Goal: Information Seeking & Learning: Find specific fact

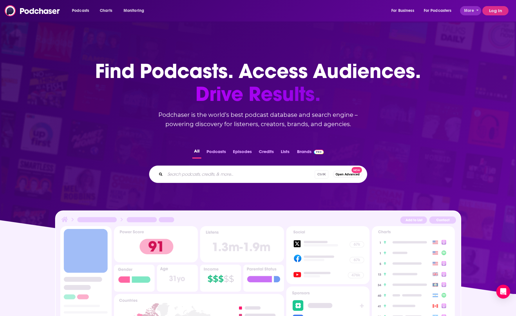
click at [493, 12] on button "Log In" at bounding box center [495, 10] width 26 height 9
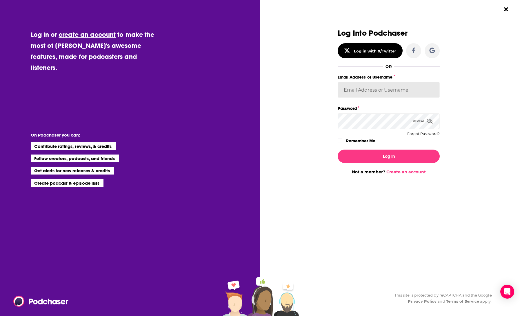
type input "kathrynwhite"
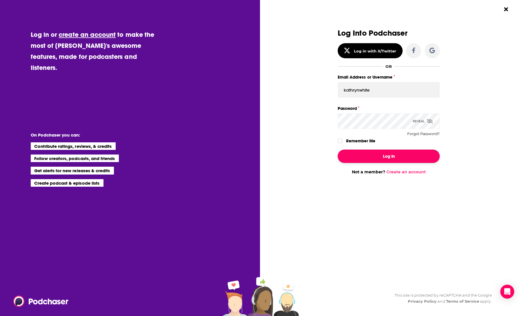
click at [391, 151] on button "Log In" at bounding box center [389, 156] width 102 height 13
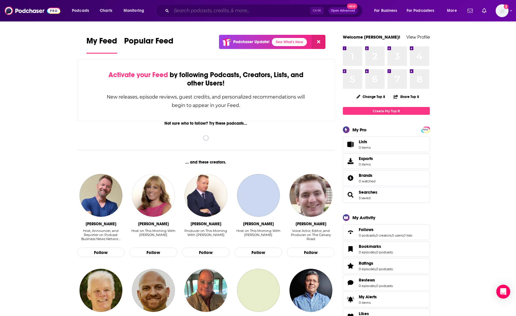
click at [210, 13] on input "Search podcasts, credits, & more..." at bounding box center [240, 10] width 139 height 9
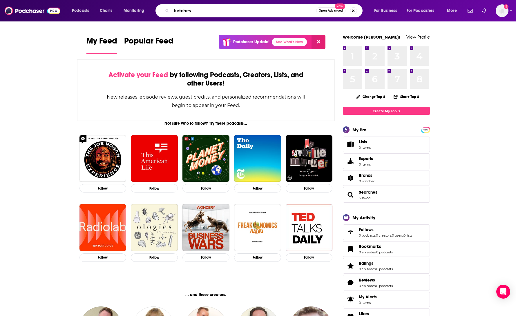
type input "betches"
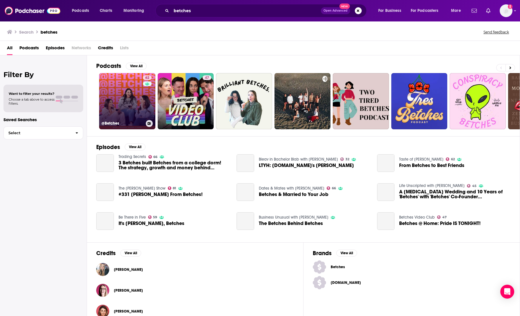
click at [117, 99] on link "62 @Betches" at bounding box center [127, 101] width 56 height 56
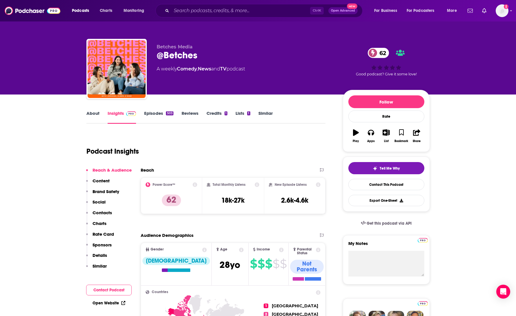
click at [151, 113] on link "Episodes 503" at bounding box center [158, 116] width 29 height 13
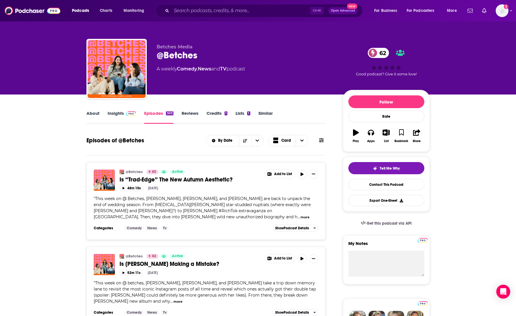
click at [300, 217] on button "more" at bounding box center [304, 217] width 9 height 5
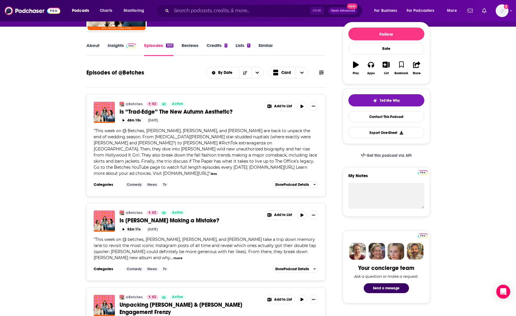
scroll to position [87, 0]
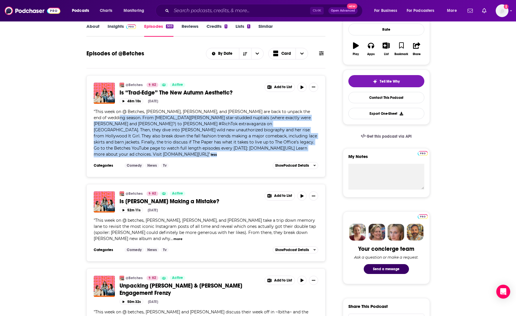
drag, startPoint x: 125, startPoint y: 120, endPoint x: 284, endPoint y: 153, distance: 161.8
click at [284, 153] on div "@Betches 62 Active Is “Trad-Edge” The New Autumn Aesthetic? Add to List 48m 10s…" at bounding box center [206, 122] width 225 height 79
click at [286, 164] on span "Show Podcast Details" at bounding box center [292, 166] width 34 height 4
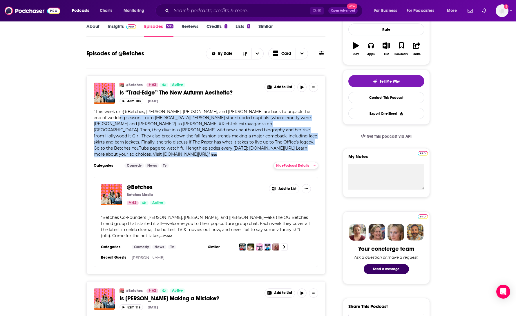
click at [286, 164] on span "Hide Podcast Details" at bounding box center [292, 166] width 33 height 4
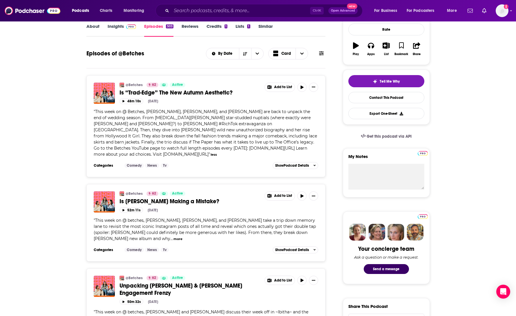
click at [309, 87] on div "Add to List" at bounding box center [289, 87] width 58 height 9
click at [312, 87] on icon "Show More Button" at bounding box center [313, 87] width 3 height 1
click at [284, 176] on link "View Transcript" at bounding box center [294, 177] width 56 height 11
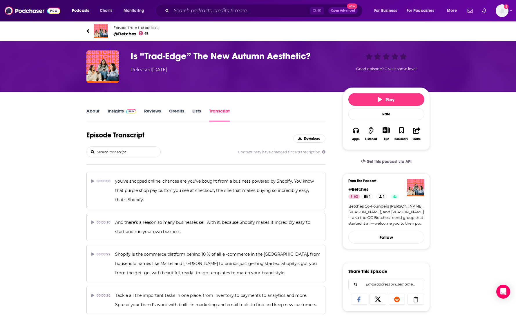
click at [120, 148] on input "search" at bounding box center [128, 152] width 64 height 10
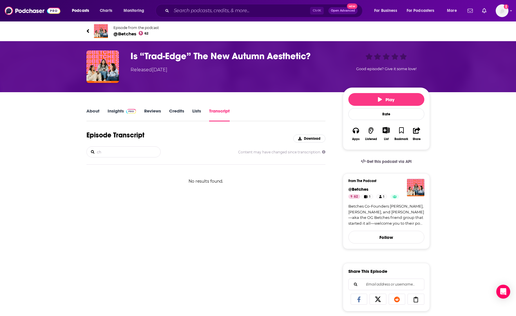
type input "c"
type input "shoot"
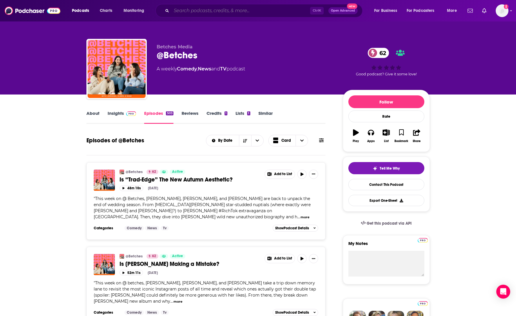
click at [248, 10] on input "Search podcasts, credits, & more..." at bounding box center [240, 10] width 139 height 9
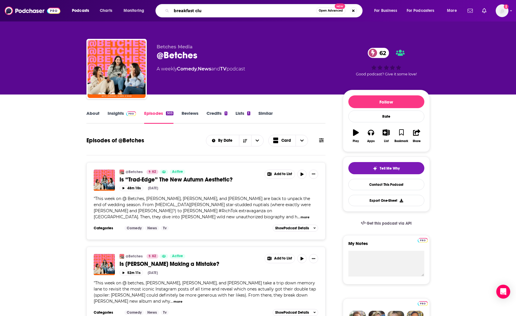
type input "breakfast club"
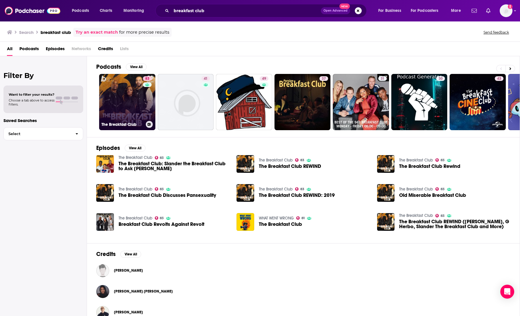
click at [130, 95] on link "83 The Breakfast Club" at bounding box center [127, 102] width 56 height 56
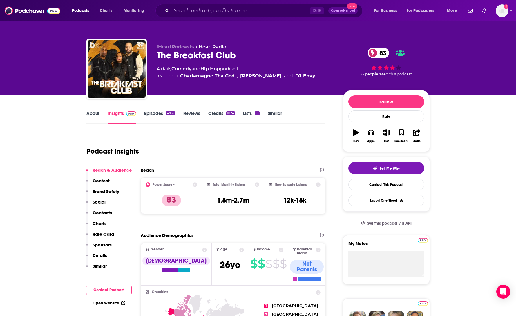
click at [161, 116] on link "Episodes 4959" at bounding box center [159, 116] width 31 height 13
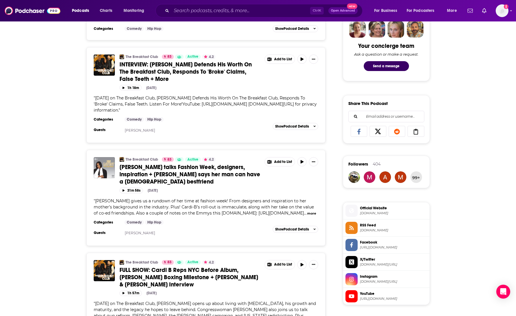
scroll to position [319, 0]
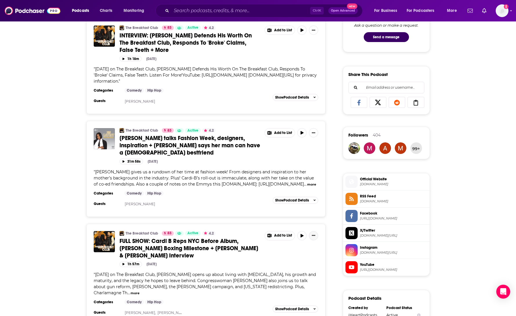
click at [311, 240] on button "Show More Button" at bounding box center [313, 235] width 9 height 9
click at [299, 231] on link "View Transcript" at bounding box center [294, 234] width 56 height 11
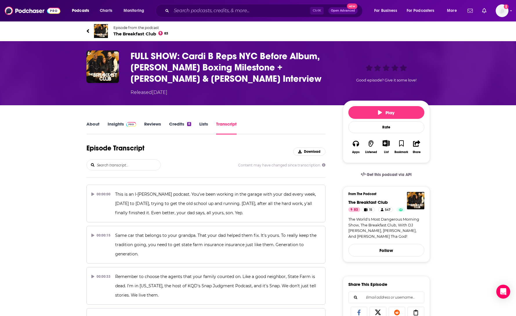
scroll to position [87, 0]
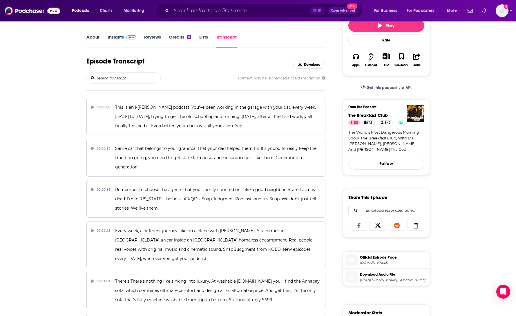
click at [128, 74] on input "search" at bounding box center [128, 78] width 64 height 10
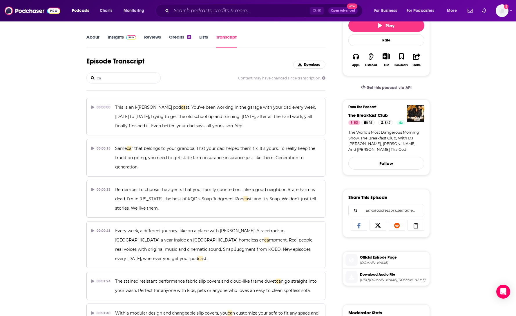
type input "c"
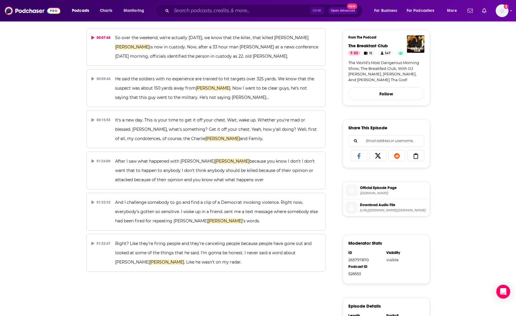
scroll to position [0, 0]
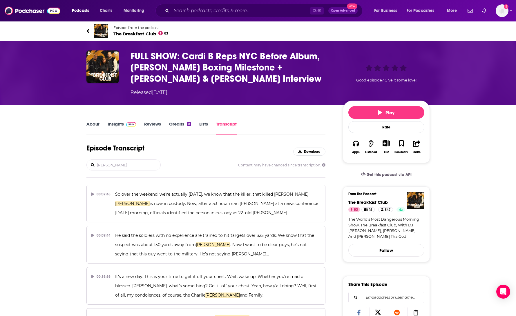
drag, startPoint x: 119, startPoint y: 169, endPoint x: 124, endPoint y: 166, distance: 6.2
click at [118, 169] on input "[PERSON_NAME]" at bounding box center [128, 165] width 64 height 10
drag, startPoint x: 94, startPoint y: 164, endPoint x: 35, endPoint y: 163, distance: 58.3
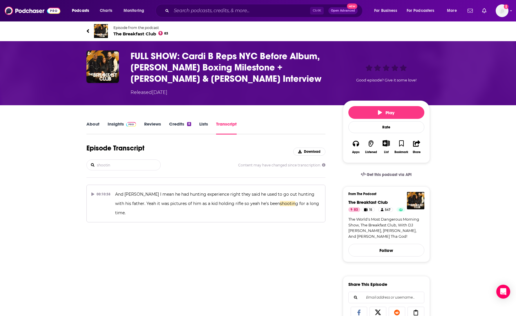
type input "shooting"
drag, startPoint x: 121, startPoint y: 167, endPoint x: 87, endPoint y: 166, distance: 33.7
click at [87, 166] on div "shooting" at bounding box center [123, 164] width 74 height 11
